Goal: Navigation & Orientation: Understand site structure

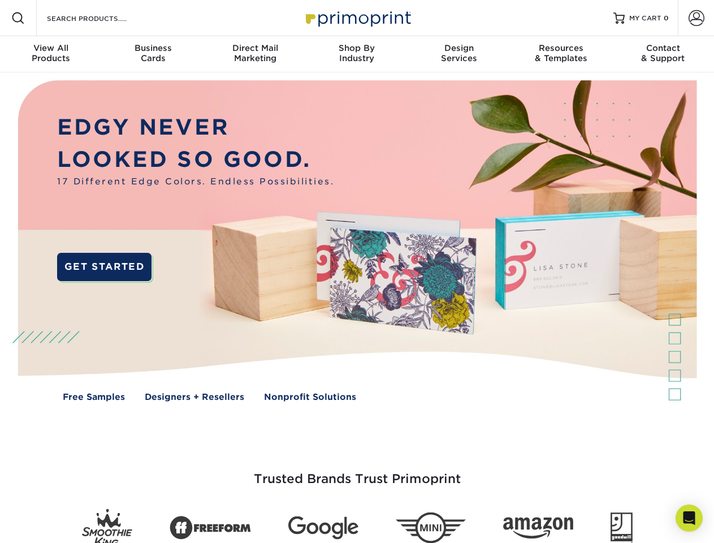
click at [357, 271] on img at bounding box center [356, 248] width 707 height 353
click at [18, 18] on span at bounding box center [18, 18] width 14 height 14
click at [696, 18] on span at bounding box center [697, 18] width 16 height 16
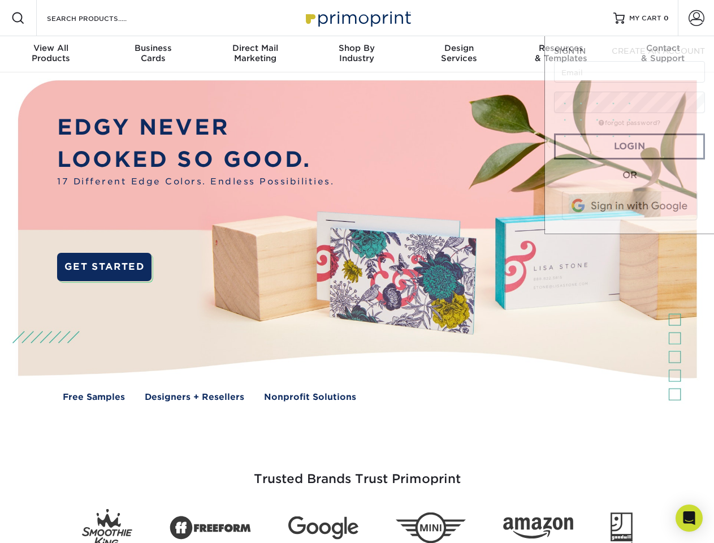
click at [51, 54] on div "View All Products" at bounding box center [51, 53] width 102 height 20
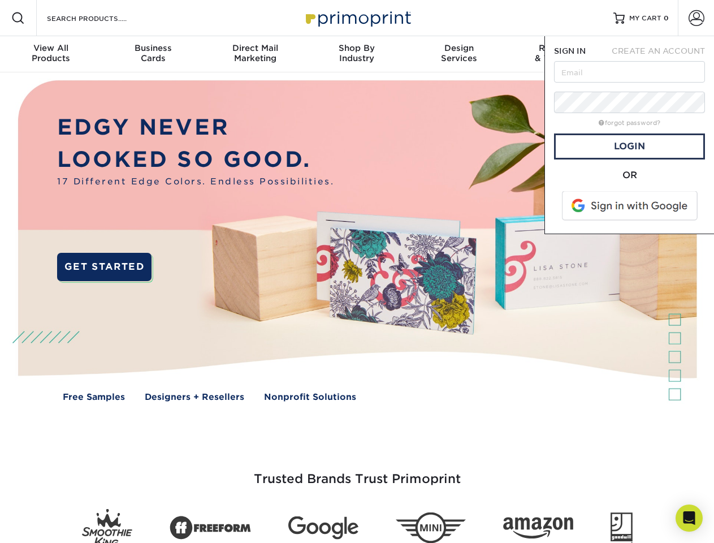
click at [153, 54] on div "Business Cards" at bounding box center [153, 53] width 102 height 20
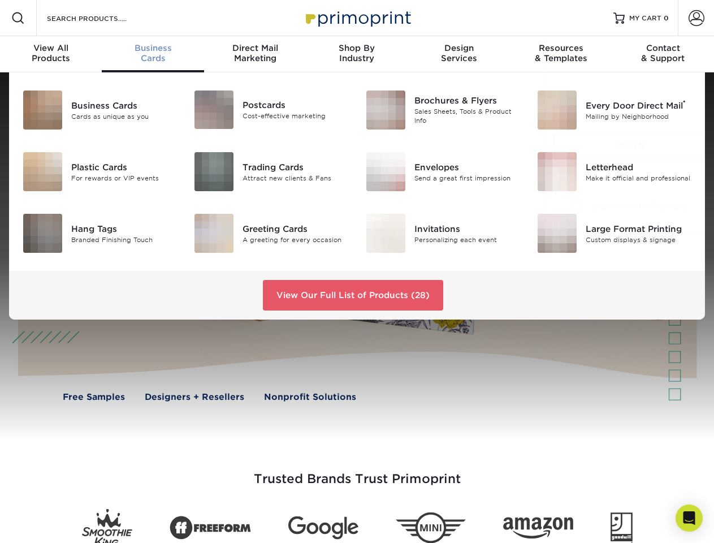
click at [255, 54] on div "Direct Mail Marketing" at bounding box center [255, 53] width 102 height 20
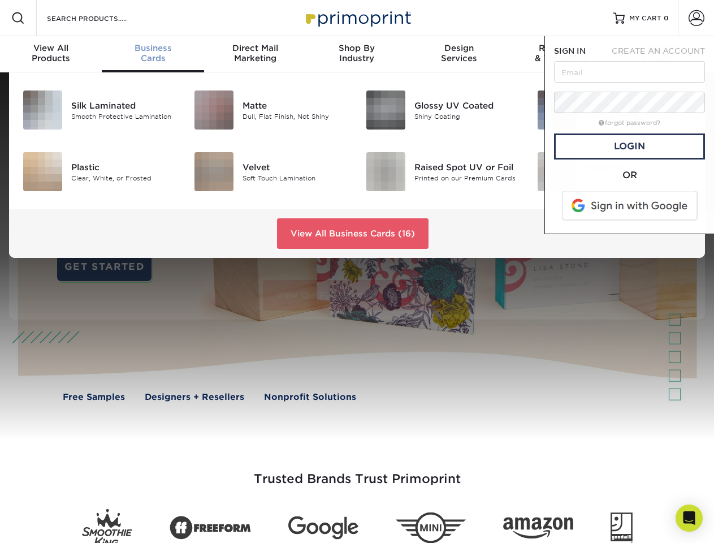
click at [357, 54] on div "Shop By Industry" at bounding box center [357, 53] width 102 height 20
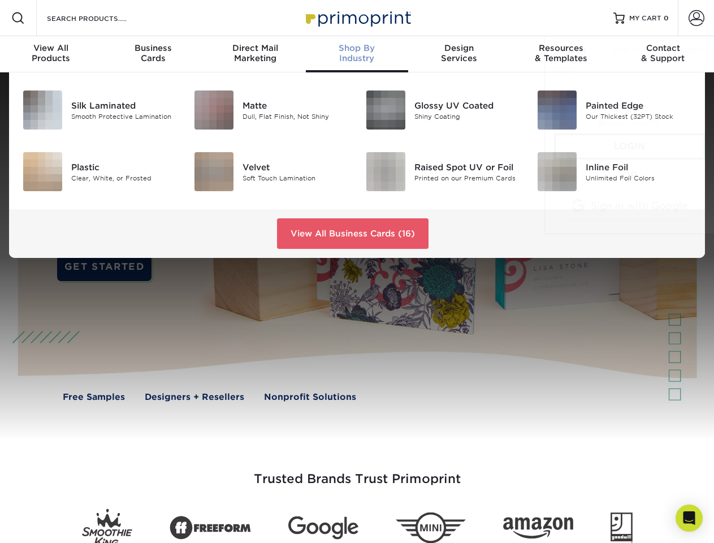
click at [459, 54] on div "Design Services" at bounding box center [459, 53] width 102 height 20
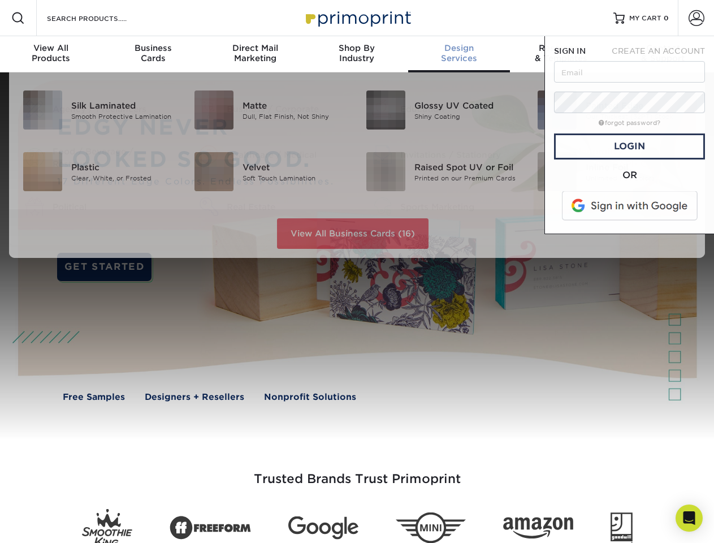
click at [561, 54] on span "SIGN IN" at bounding box center [570, 50] width 32 height 9
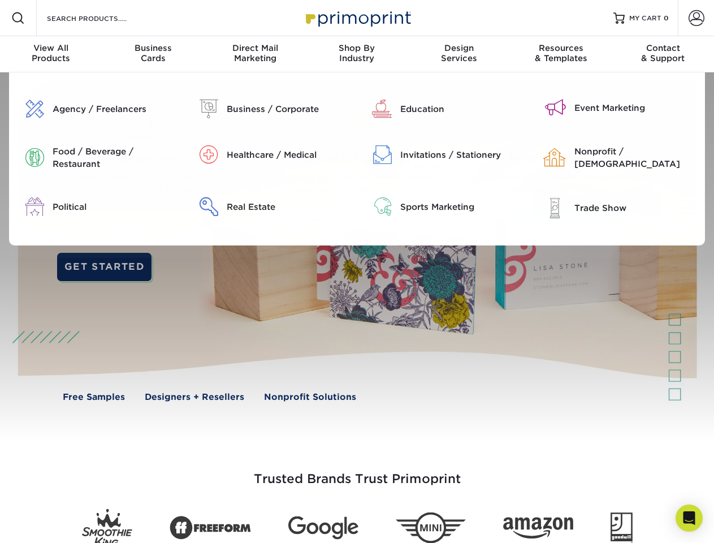
click at [663, 54] on div "Contact & Support" at bounding box center [663, 53] width 102 height 20
